Goal: Transaction & Acquisition: Obtain resource

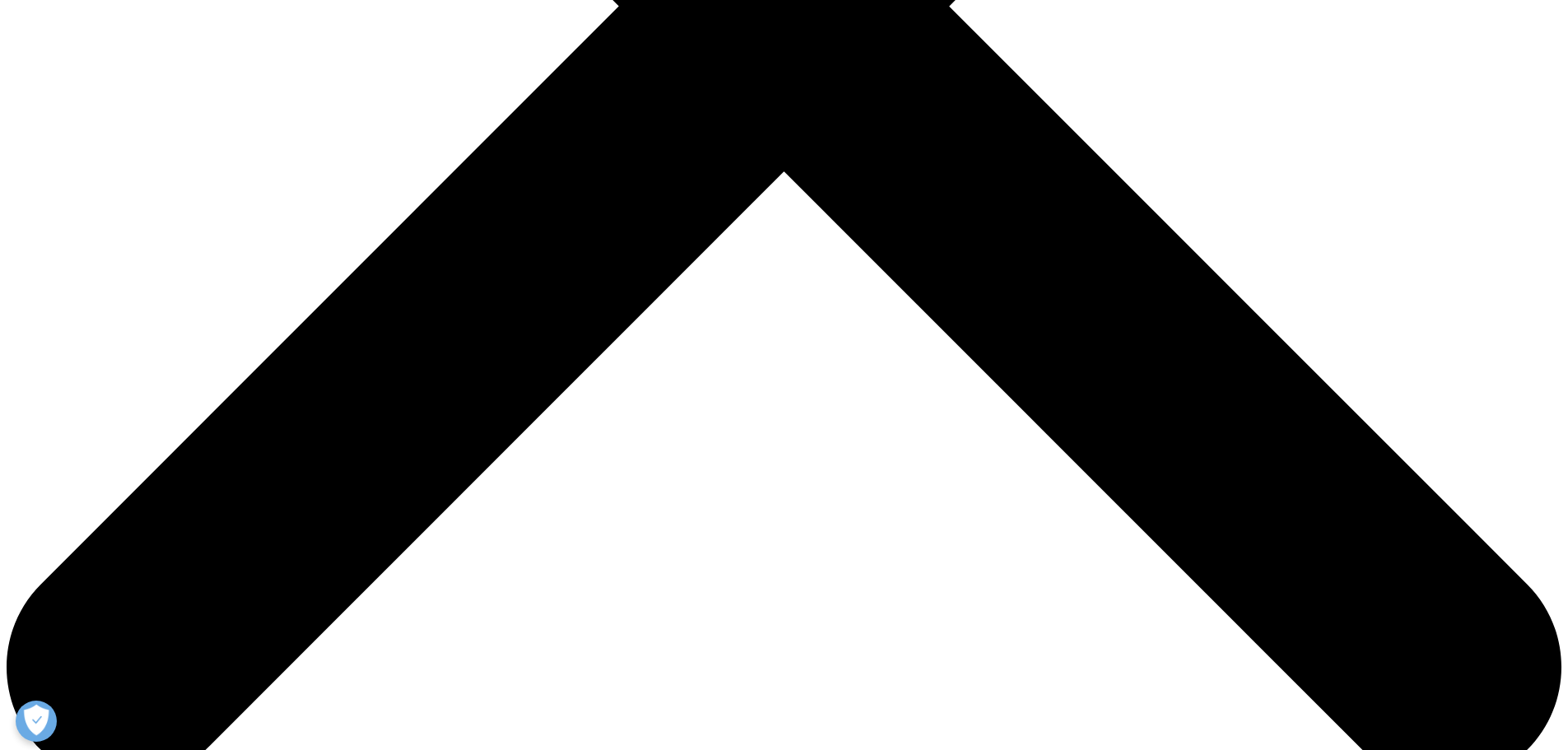
scroll to position [987, 0]
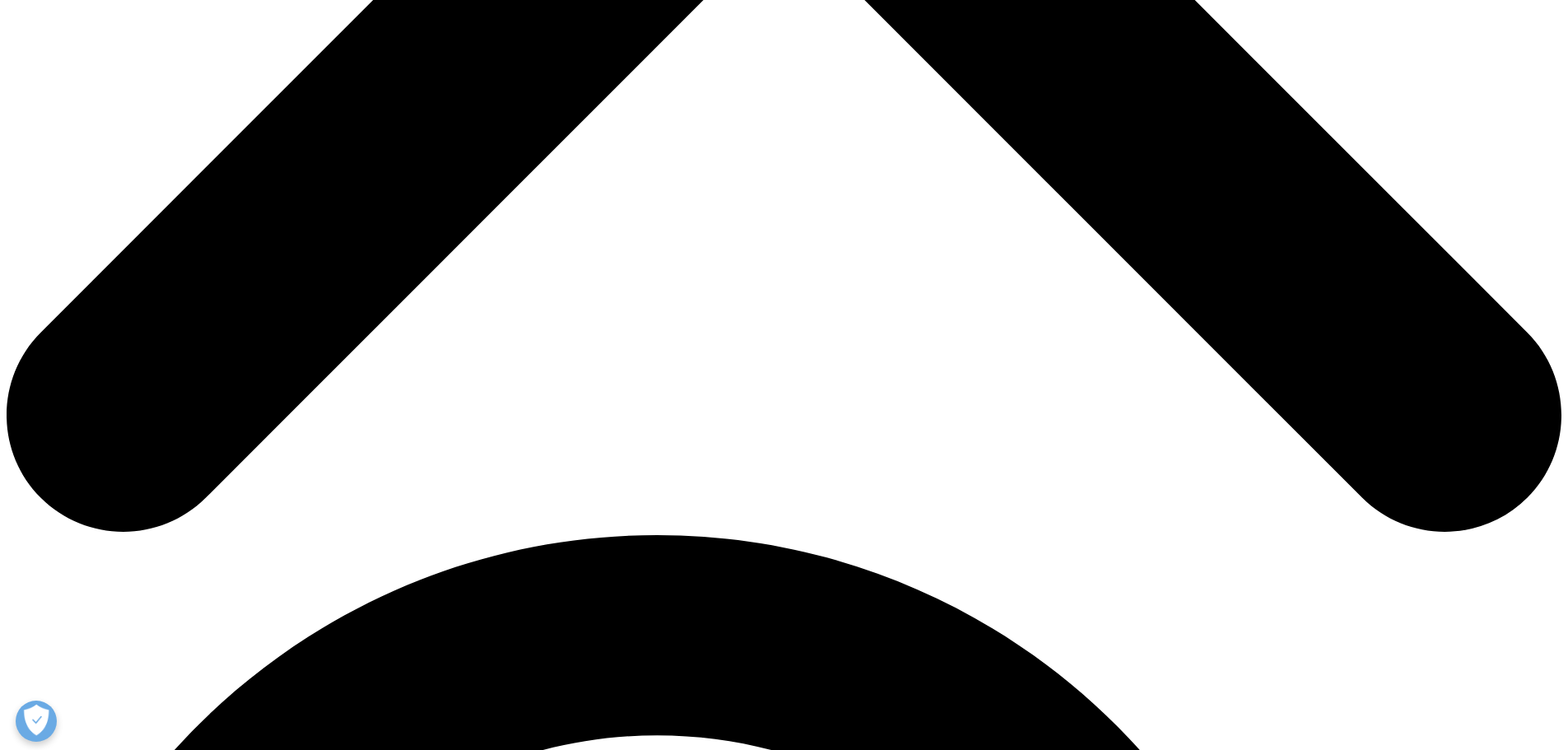
scroll to position [659, 0]
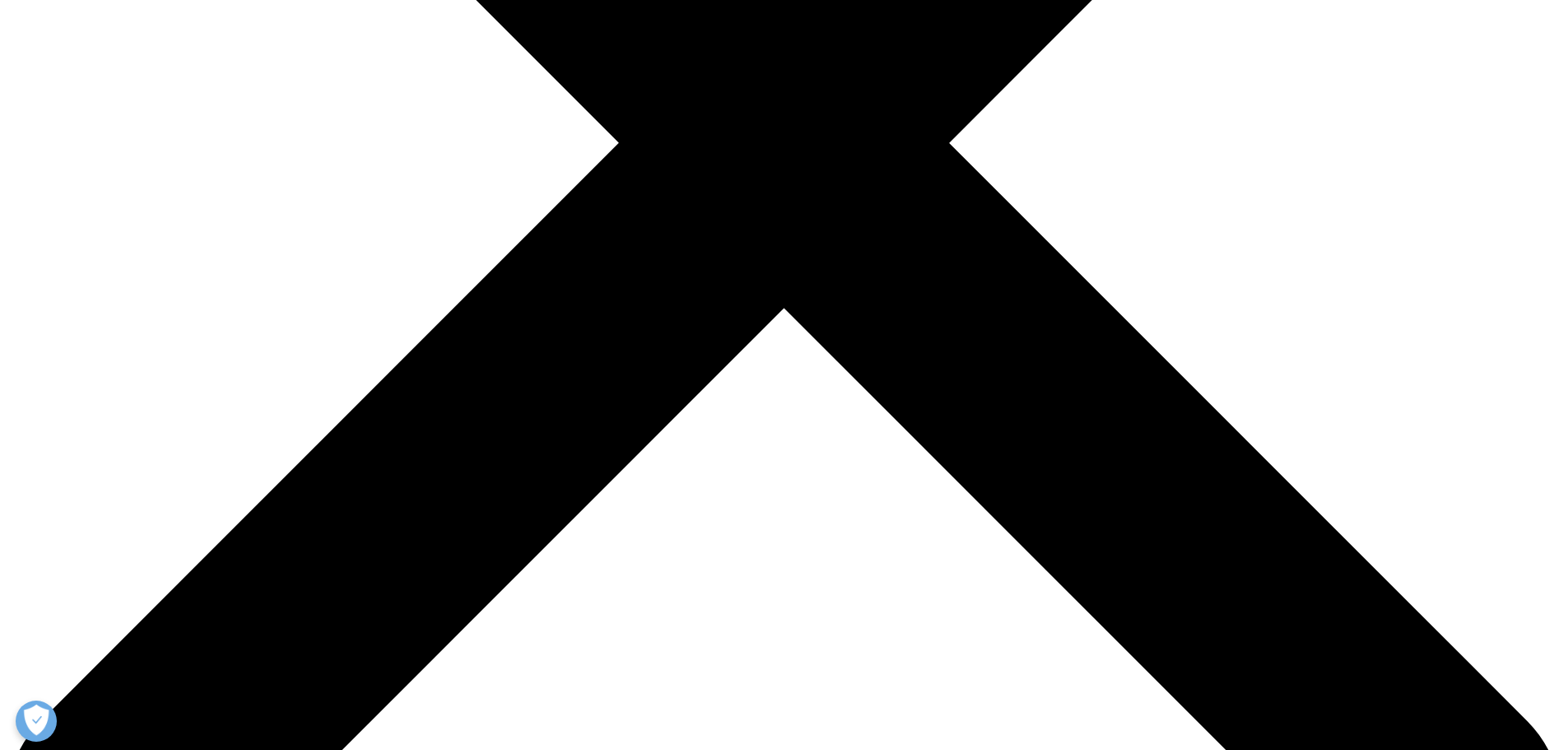
type input "Ravi"
type input "Singh"
type input "ravi.singh@mckesson.com"
select select "[GEOGRAPHIC_DATA]"
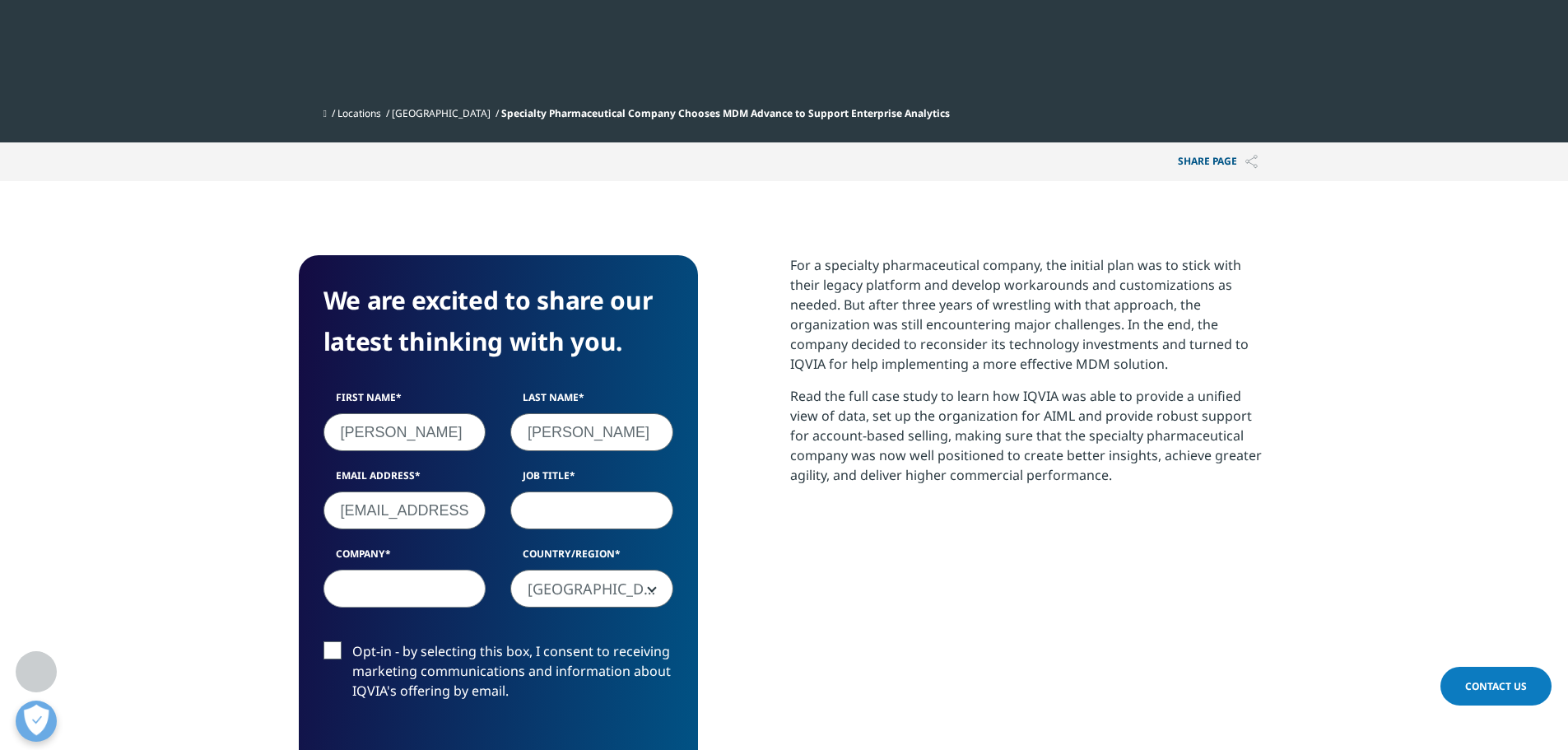
click at [551, 517] on input "Job Title" at bounding box center [592, 511] width 163 height 38
type input "Vice President, IT"
click at [406, 585] on input "Company" at bounding box center [404, 589] width 163 height 38
type input "Mckesson"
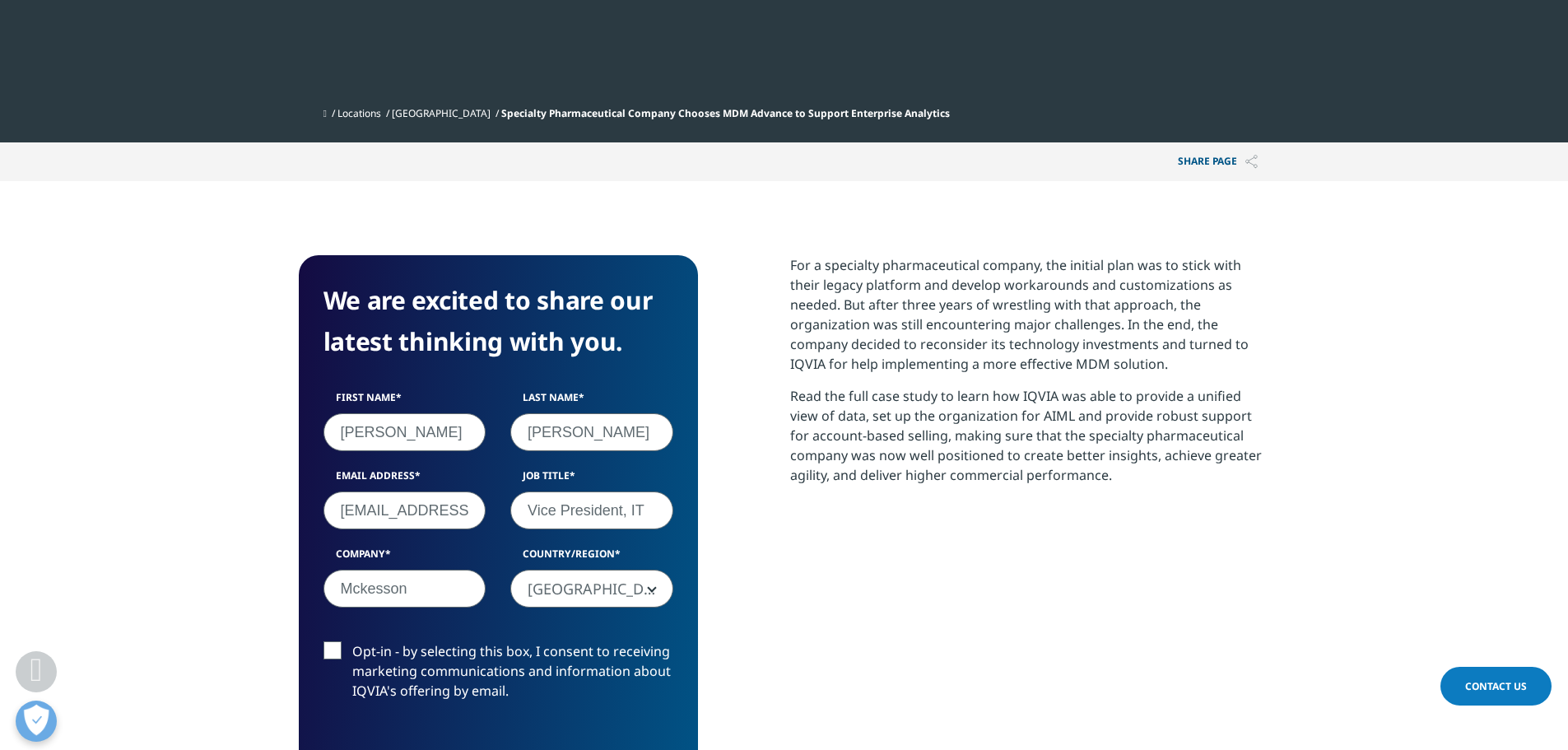
scroll to position [0, 49]
drag, startPoint x: 603, startPoint y: 567, endPoint x: 645, endPoint y: 571, distance: 42.2
click at [645, 571] on div "First Name Ravi Last Name Singh Email Address ravi.singh@mckesson.com Job Title…" at bounding box center [499, 507] width 375 height 234
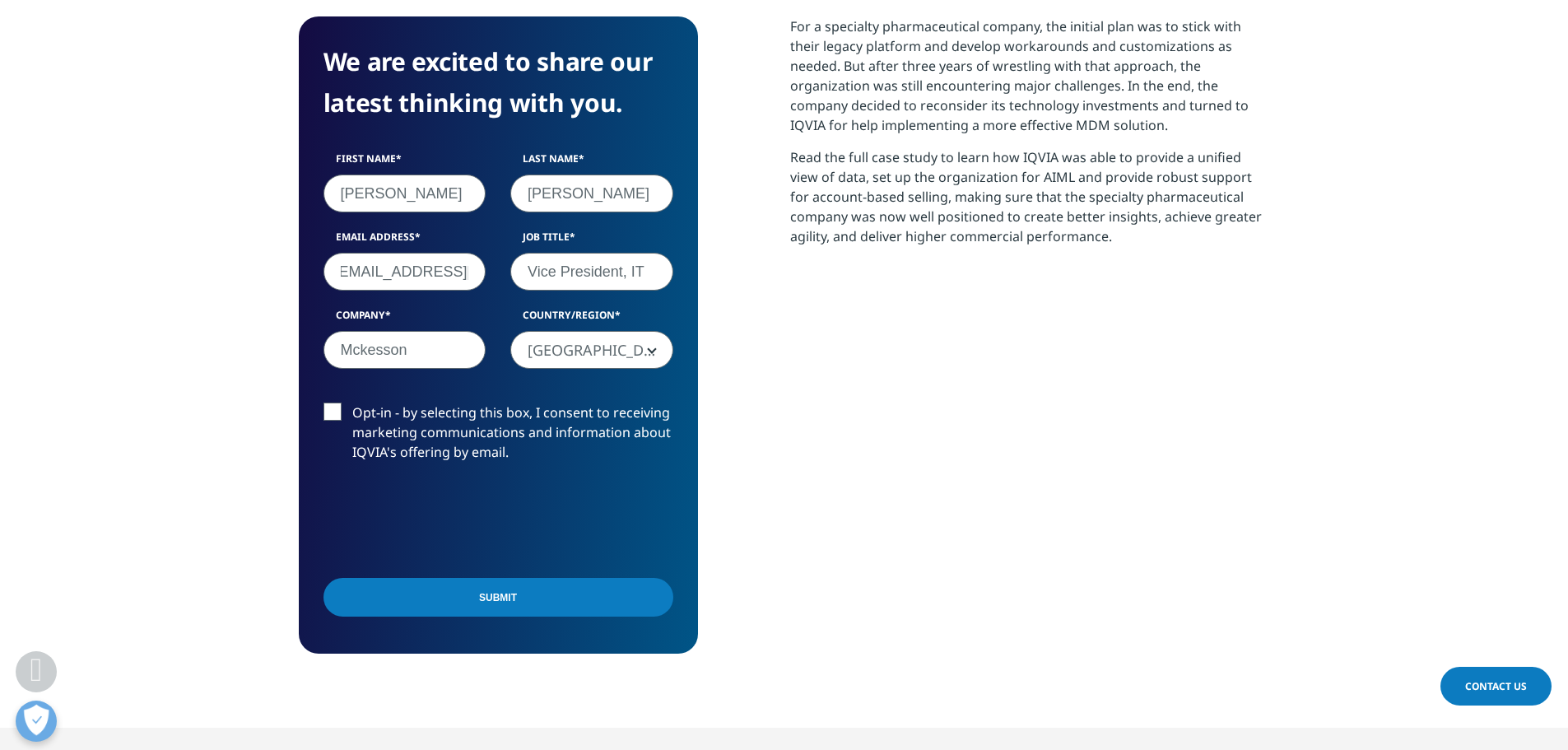
scroll to position [905, 0]
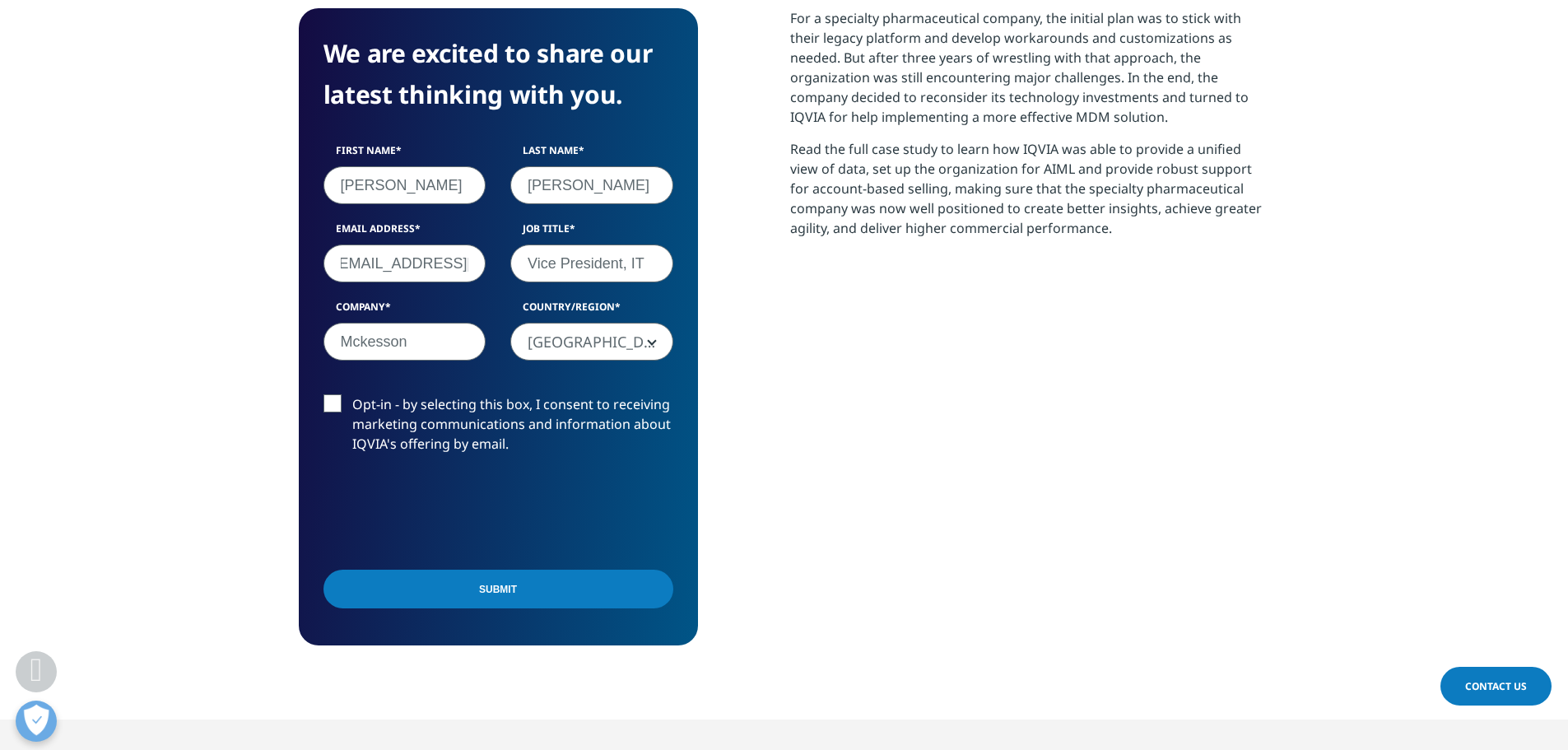
type input "raviwills@gmail.com"
click at [504, 589] on input "Submit" at bounding box center [498, 589] width 350 height 39
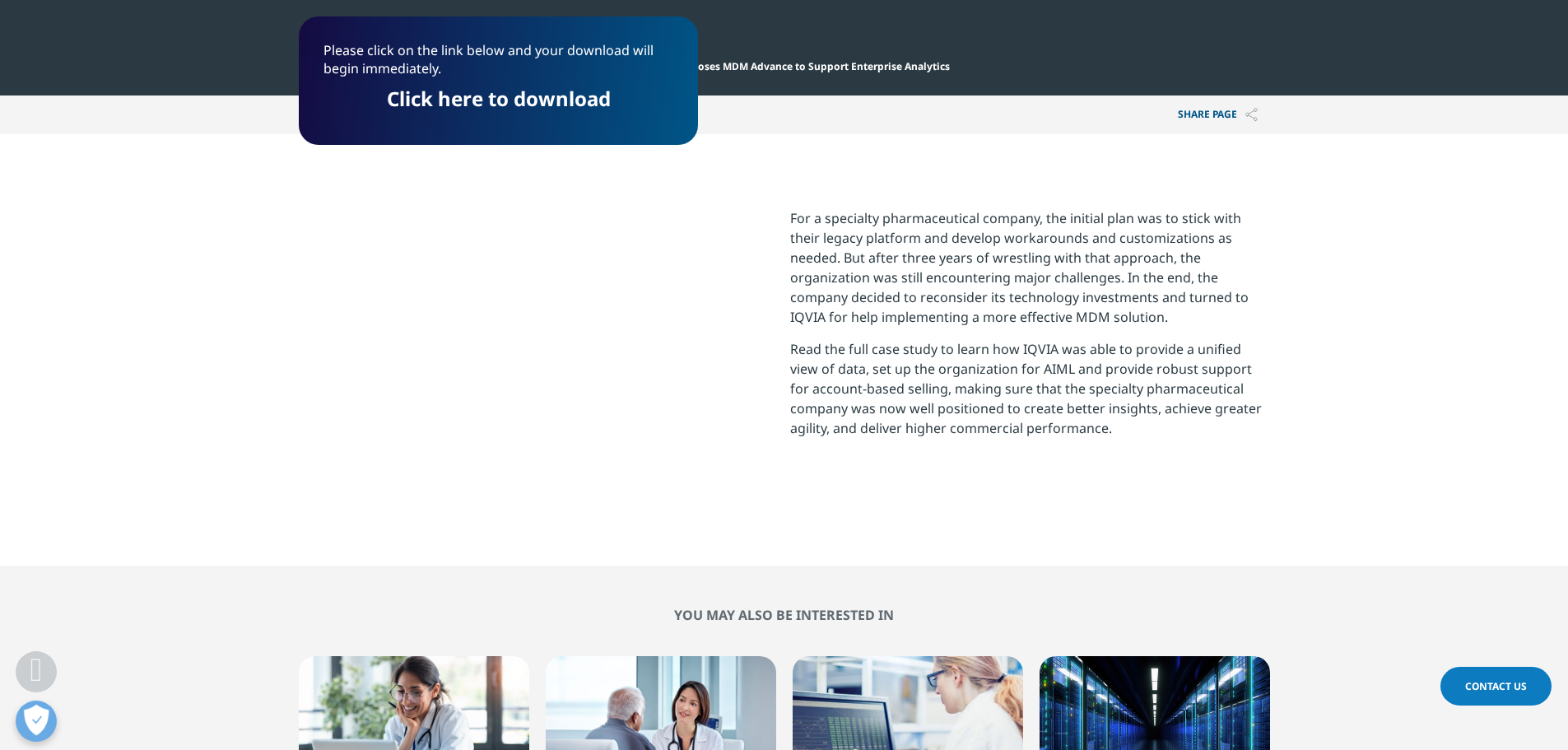
scroll to position [692, 0]
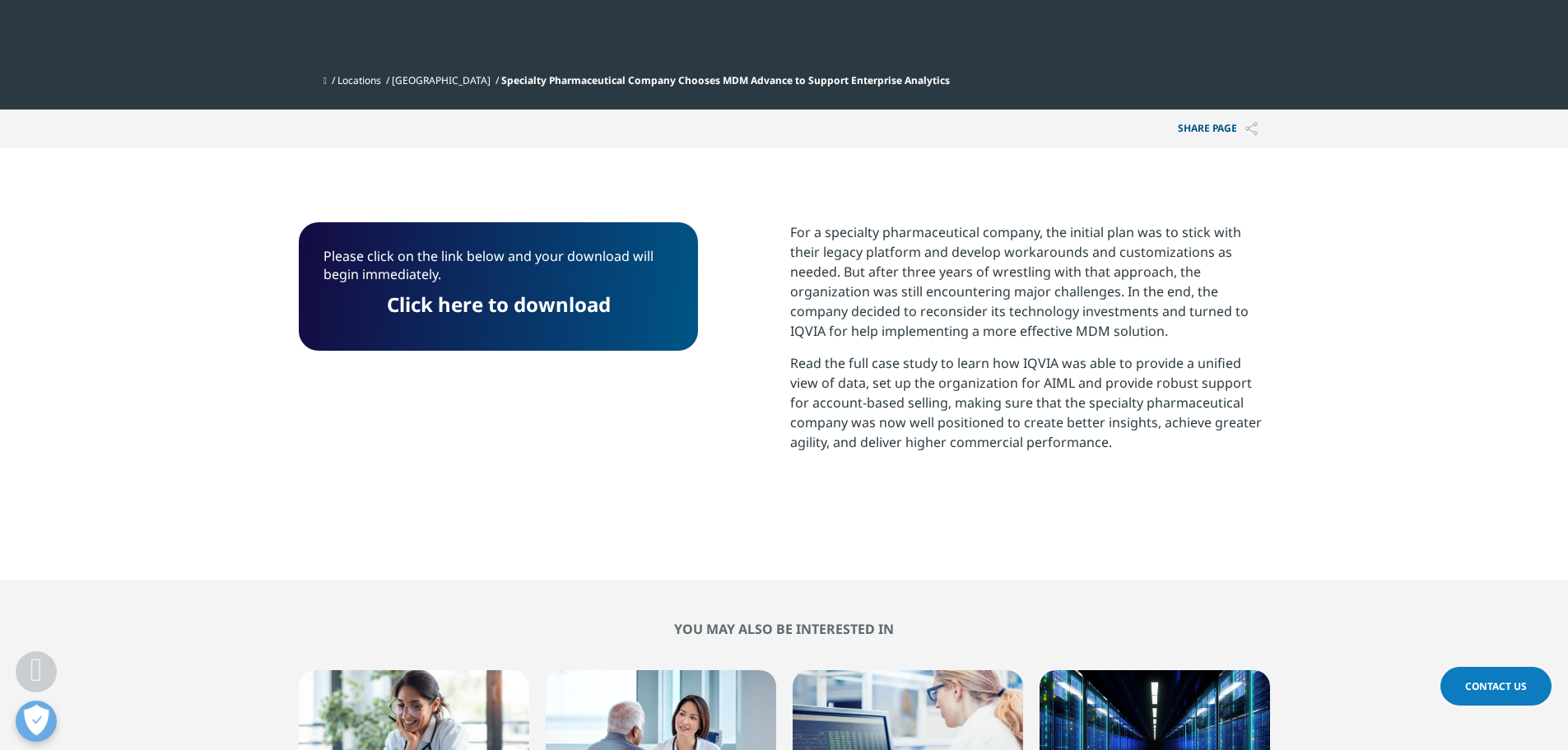
click at [560, 307] on link "Click here to download" at bounding box center [498, 304] width 224 height 28
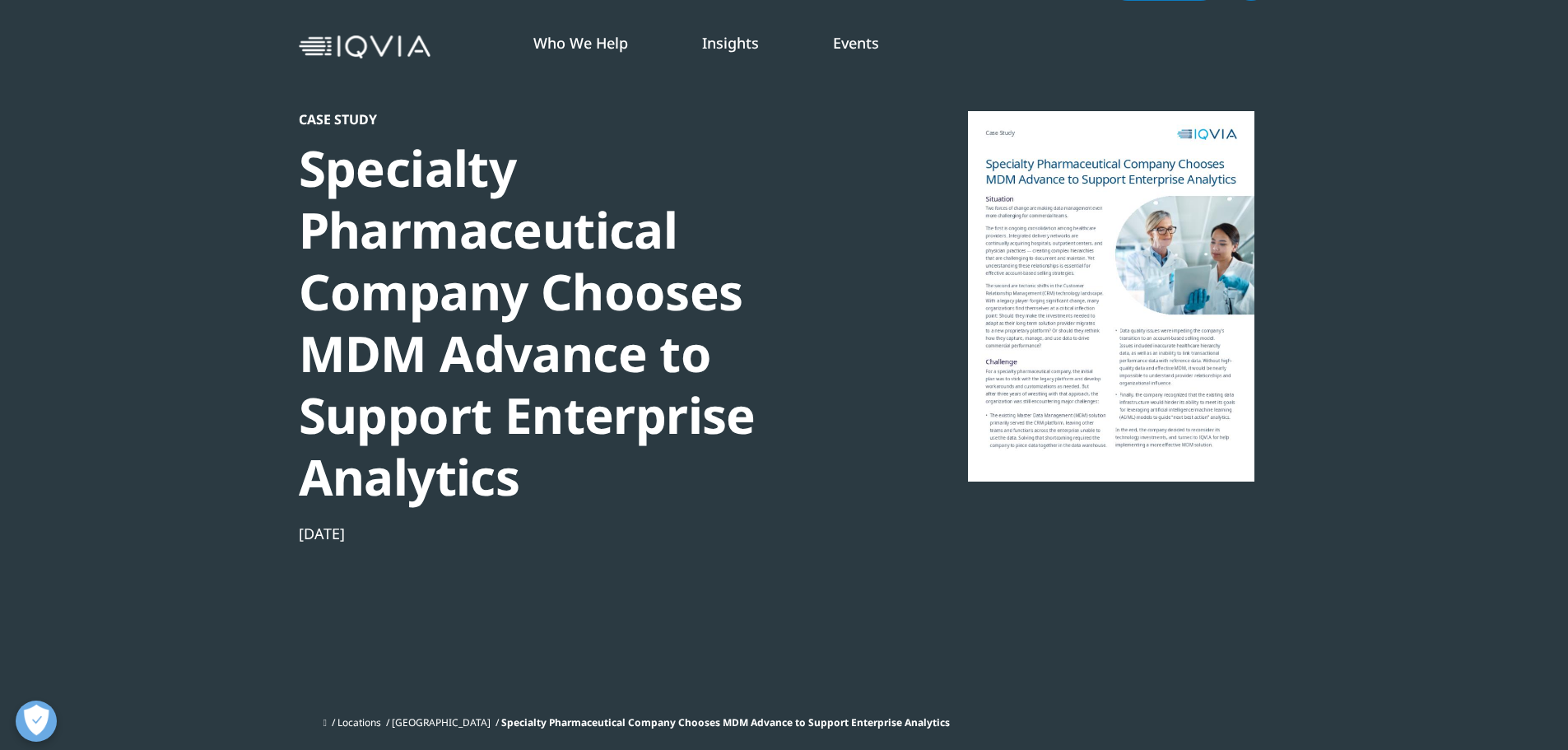
scroll to position [0, 0]
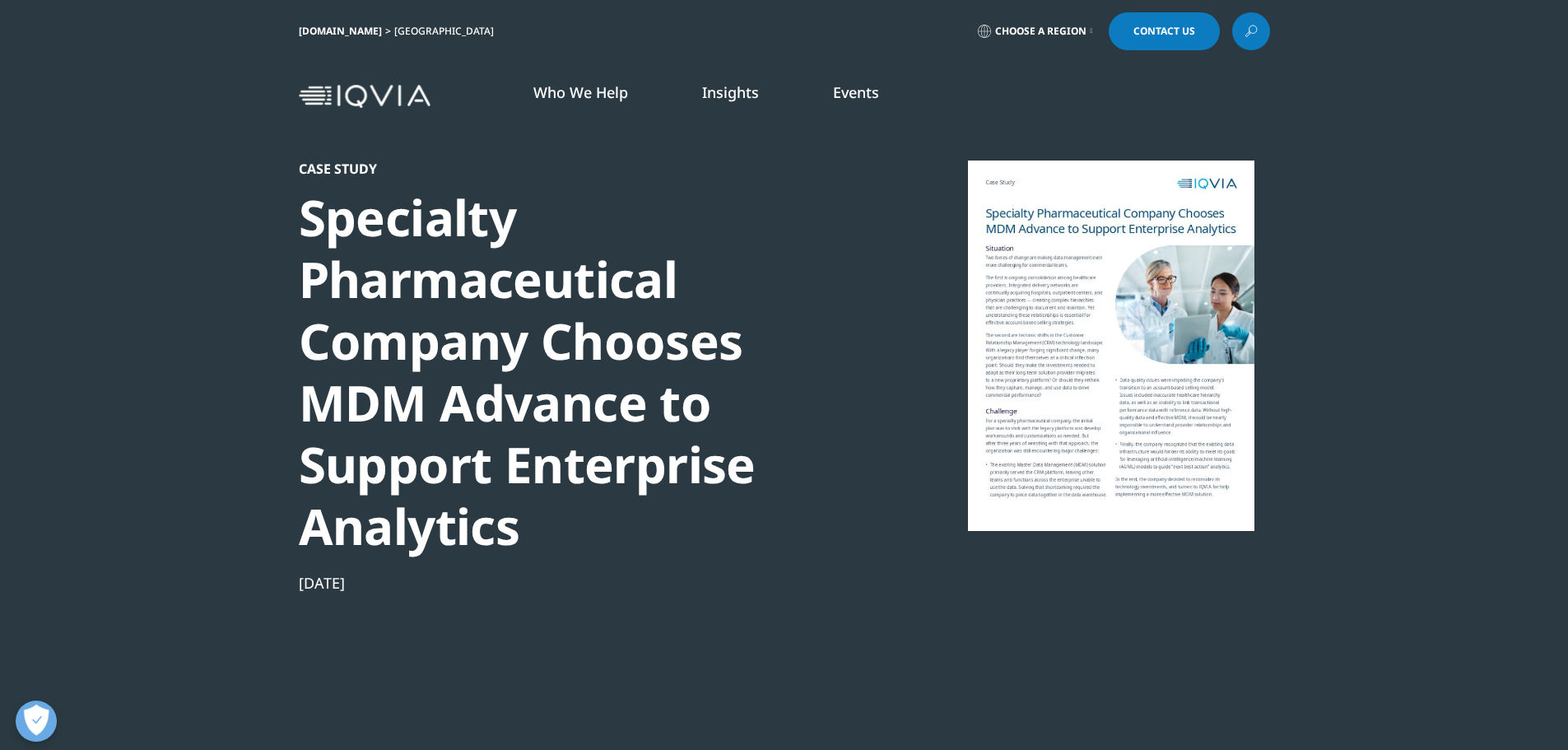
click at [737, 96] on link "Insights" at bounding box center [731, 91] width 57 height 20
click at [468, 283] on link "DISCOVER INSIGHTS" at bounding box center [559, 281] width 326 height 14
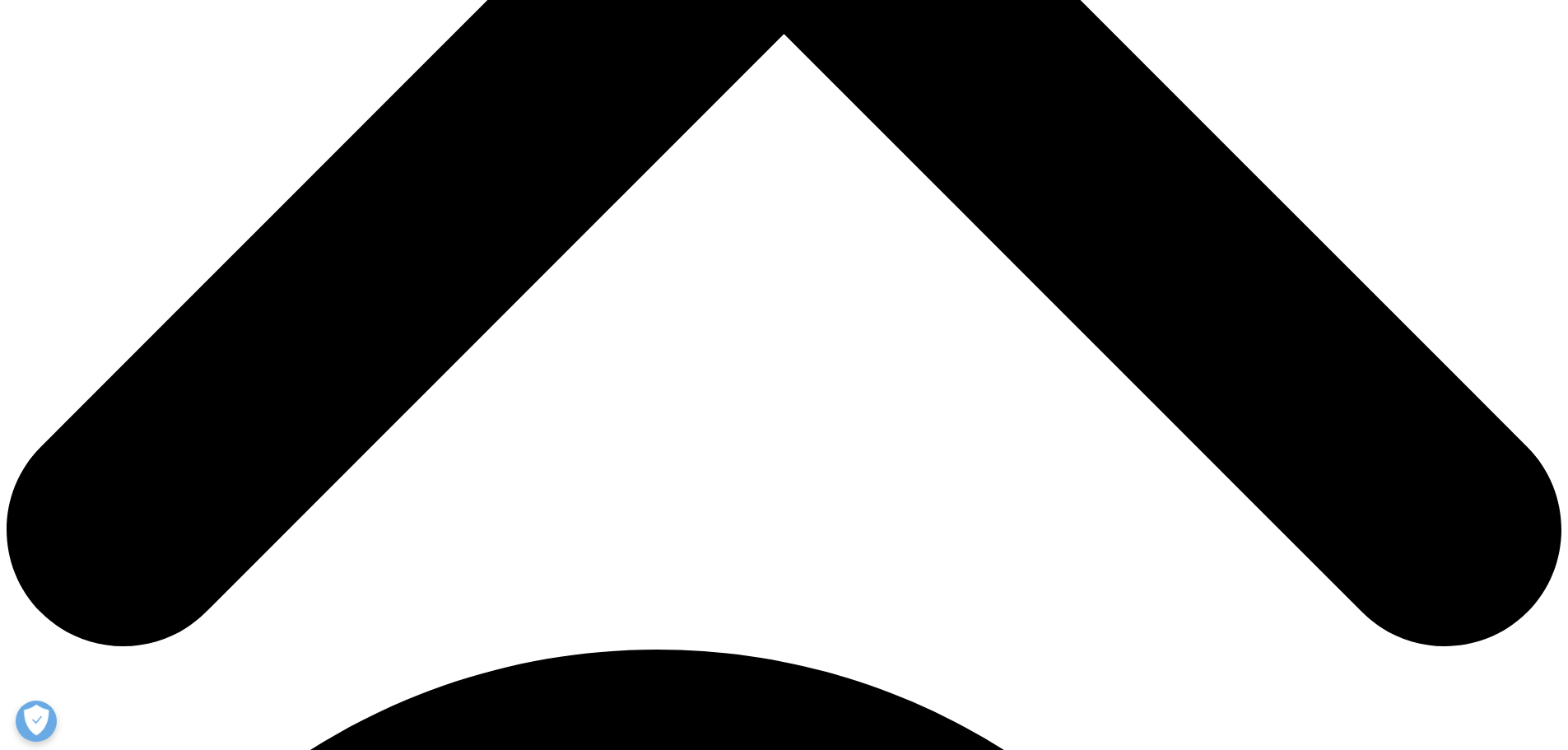
scroll to position [988, 0]
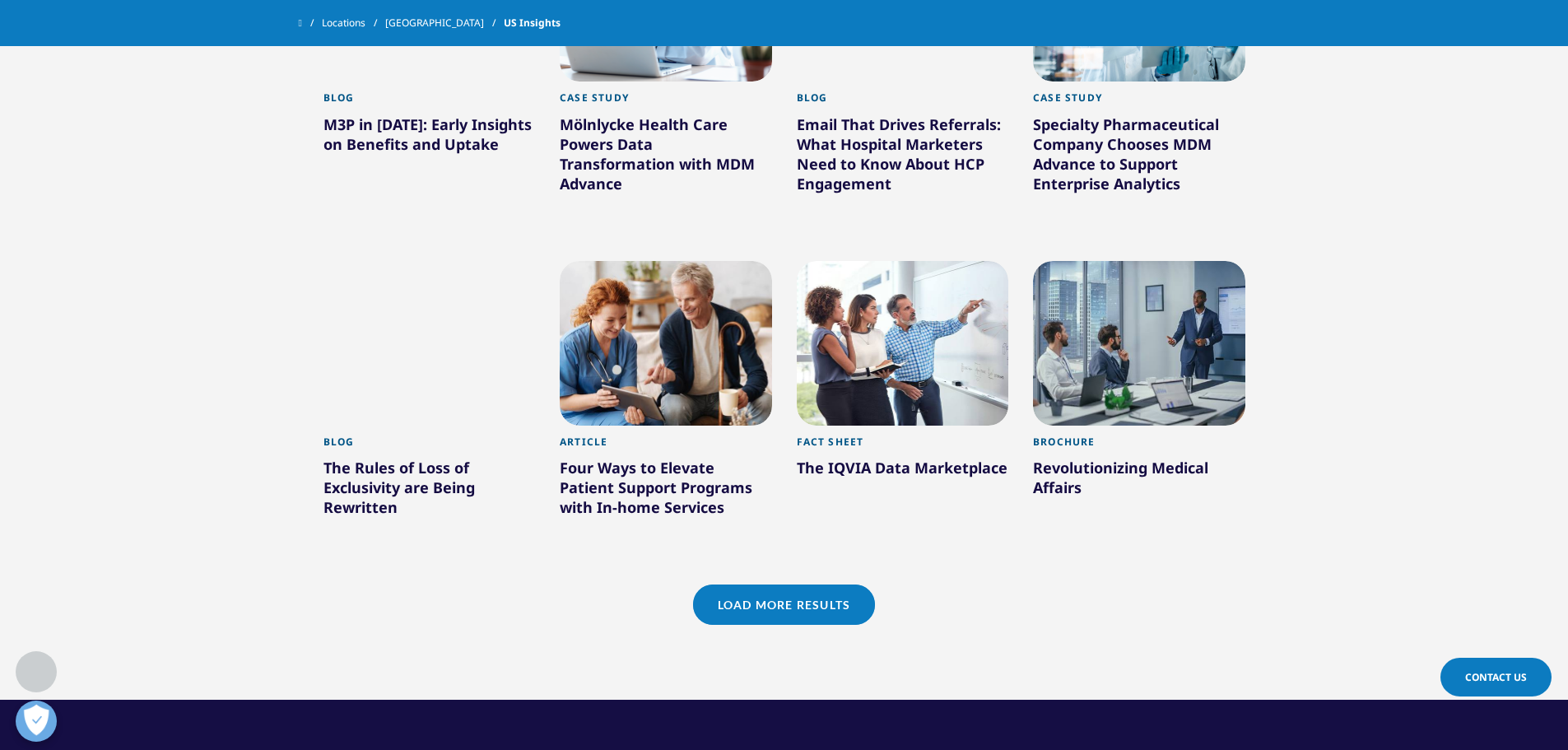
click at [768, 614] on link "Load More Results" at bounding box center [784, 604] width 182 height 40
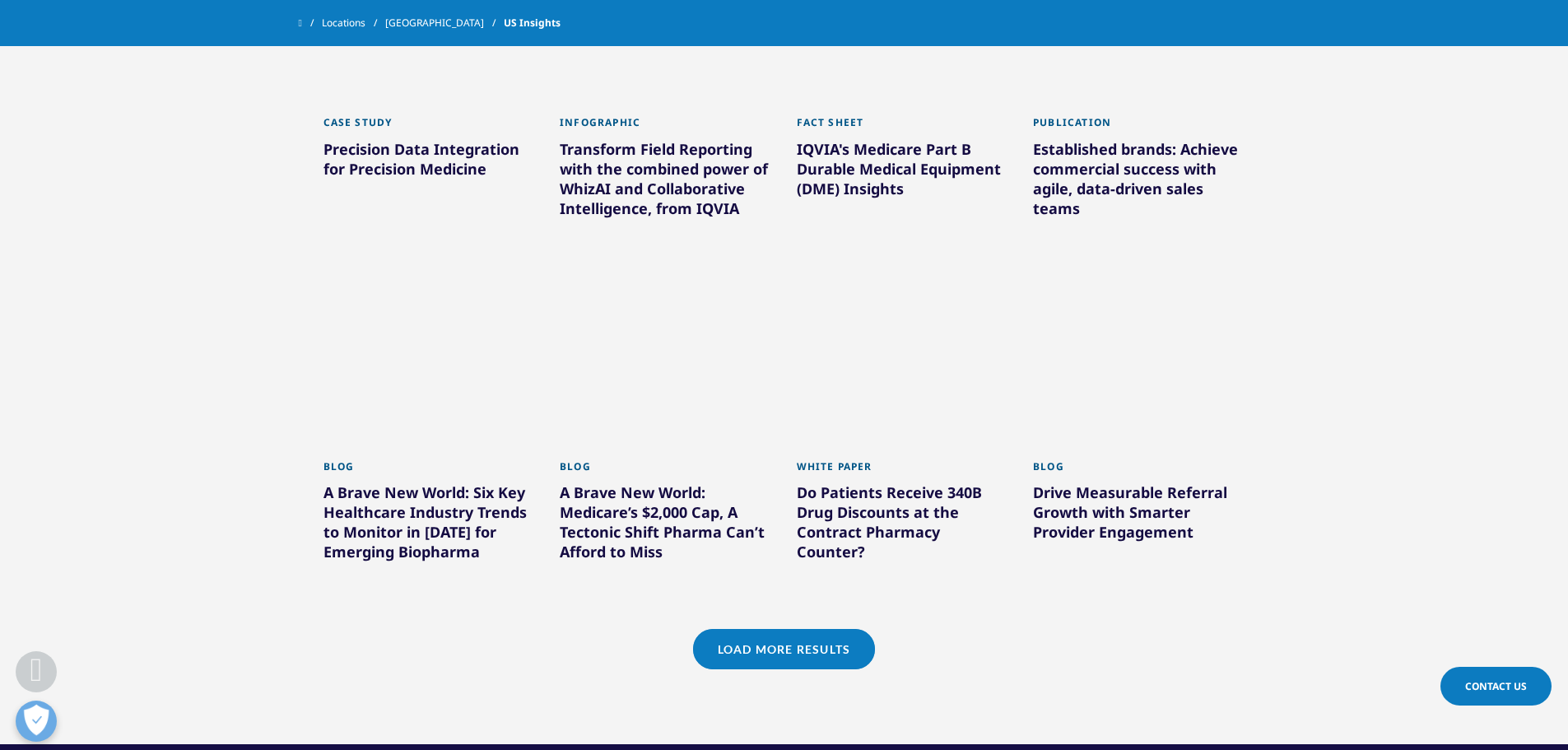
scroll to position [1976, 0]
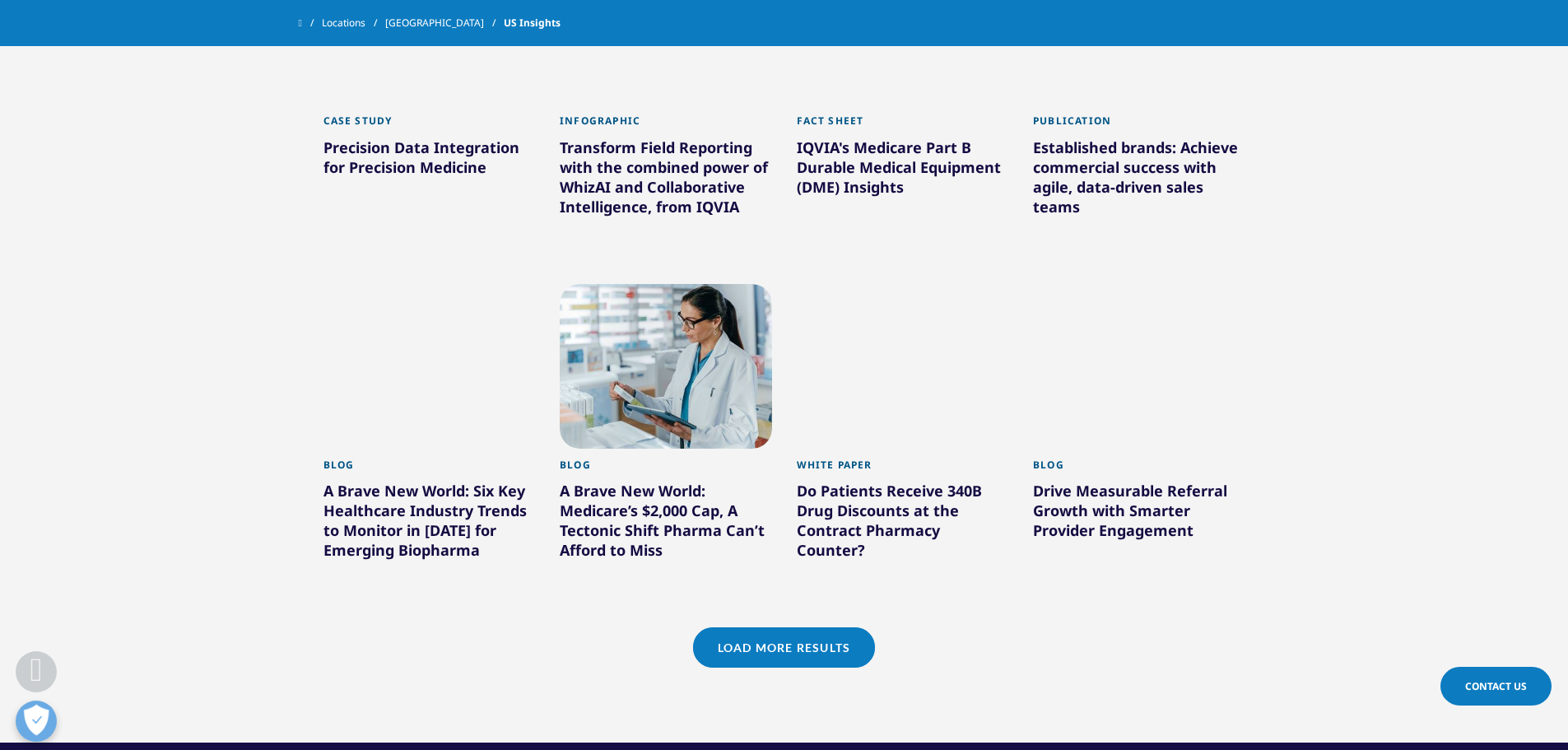
click at [425, 534] on div "A Brave New World: Six Key Healthcare Industry Trends to Monitor in 2025 for Em…" at bounding box center [429, 523] width 213 height 86
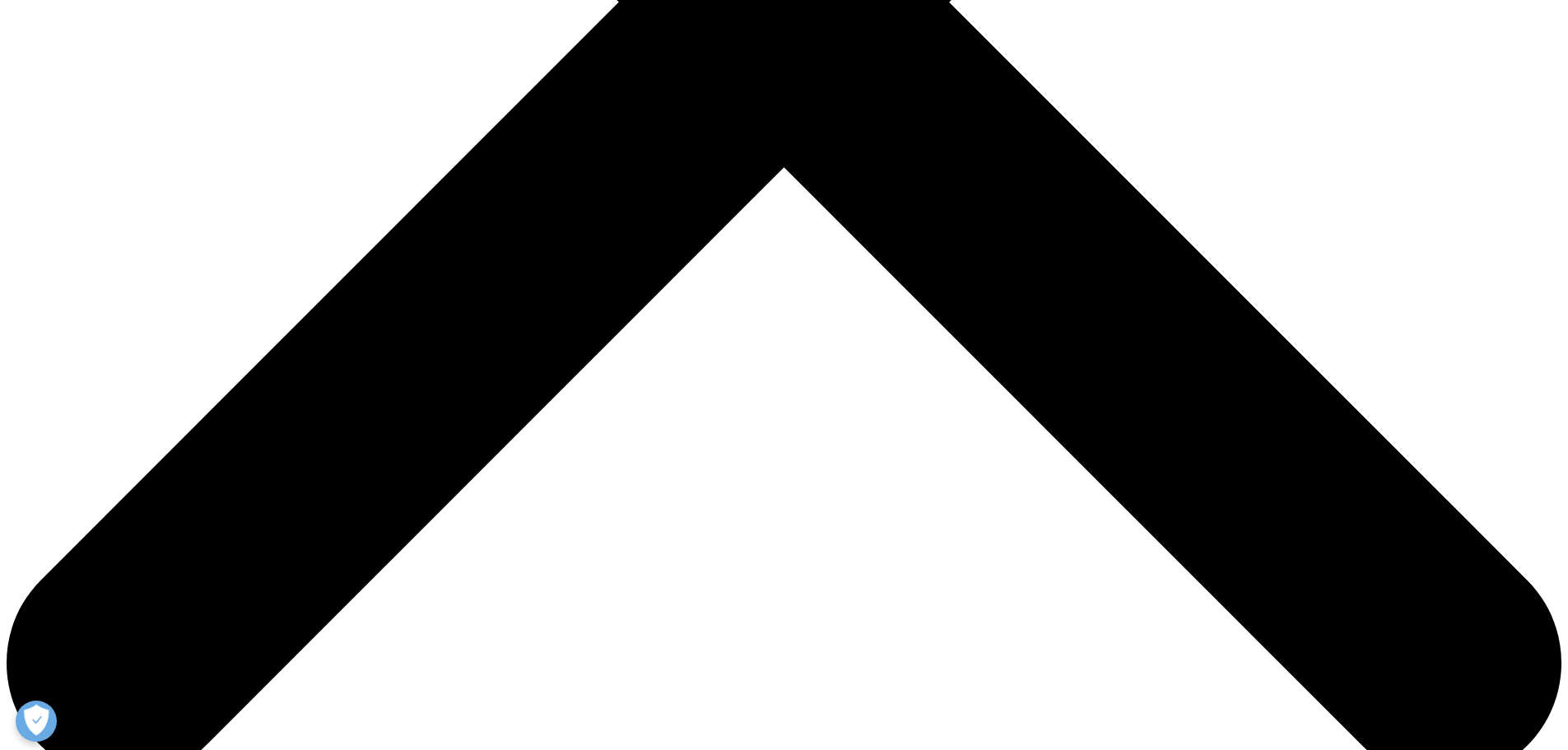
scroll to position [740, 0]
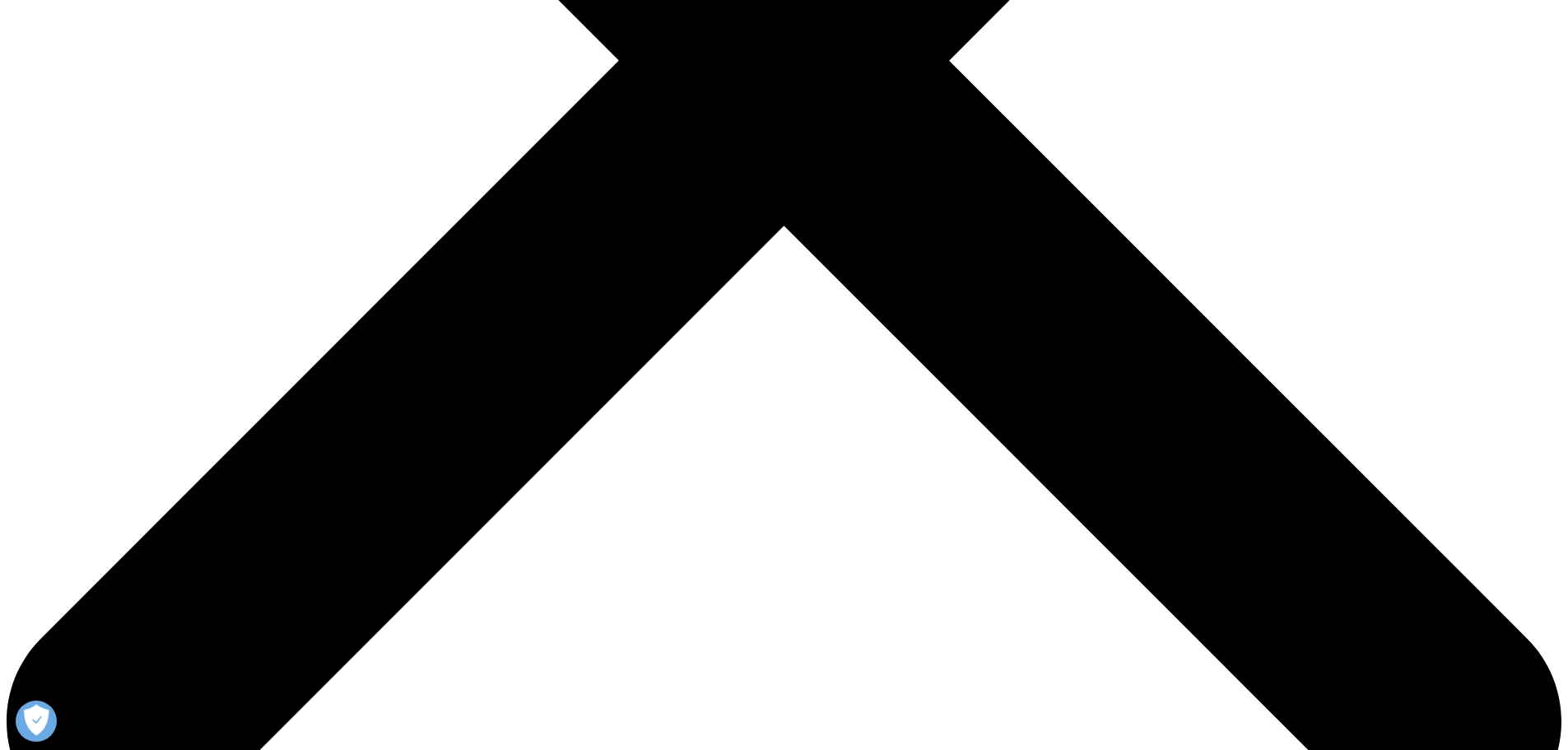
drag, startPoint x: 521, startPoint y: 314, endPoint x: 619, endPoint y: 312, distance: 98.0
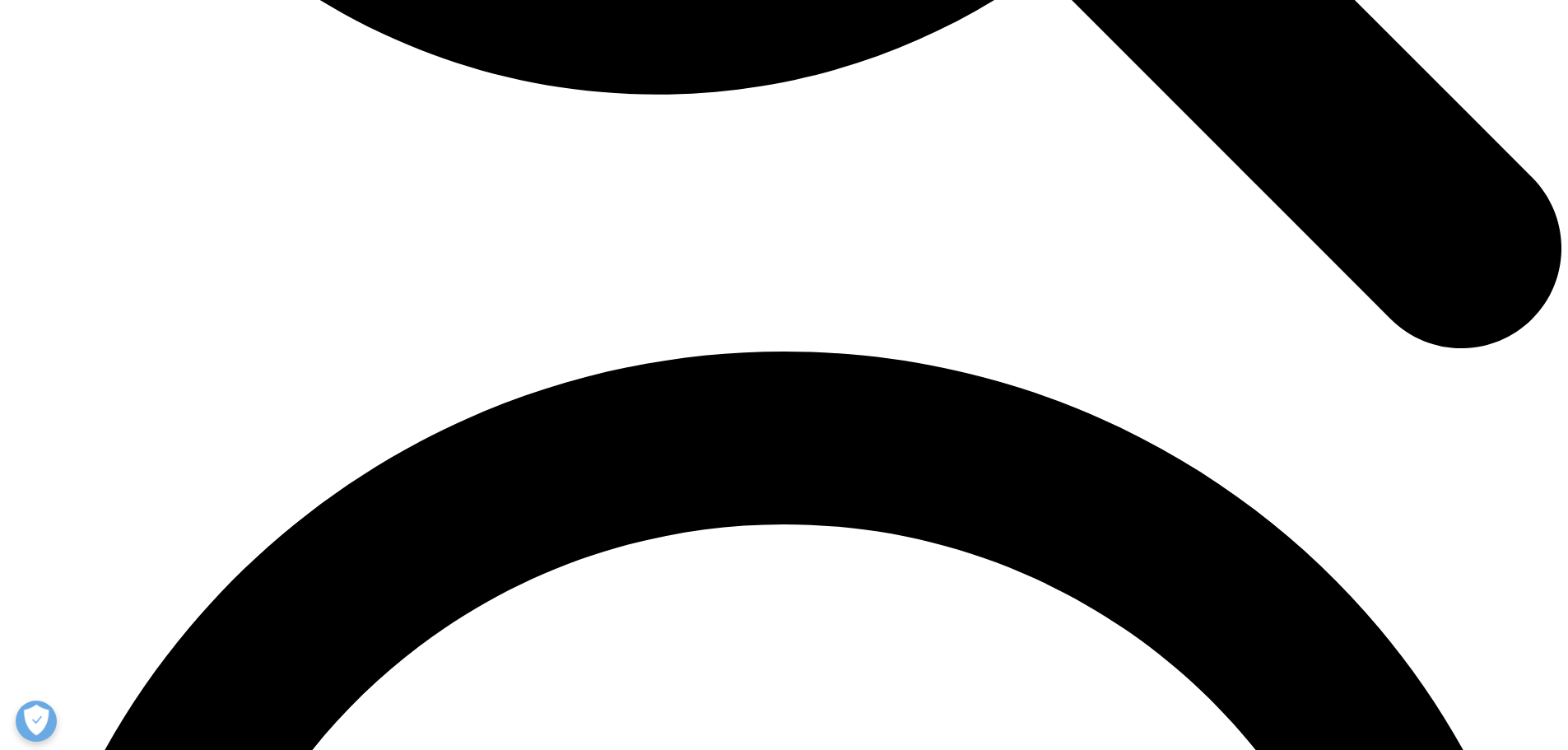
scroll to position [2799, 0]
